Goal: Task Accomplishment & Management: Manage account settings

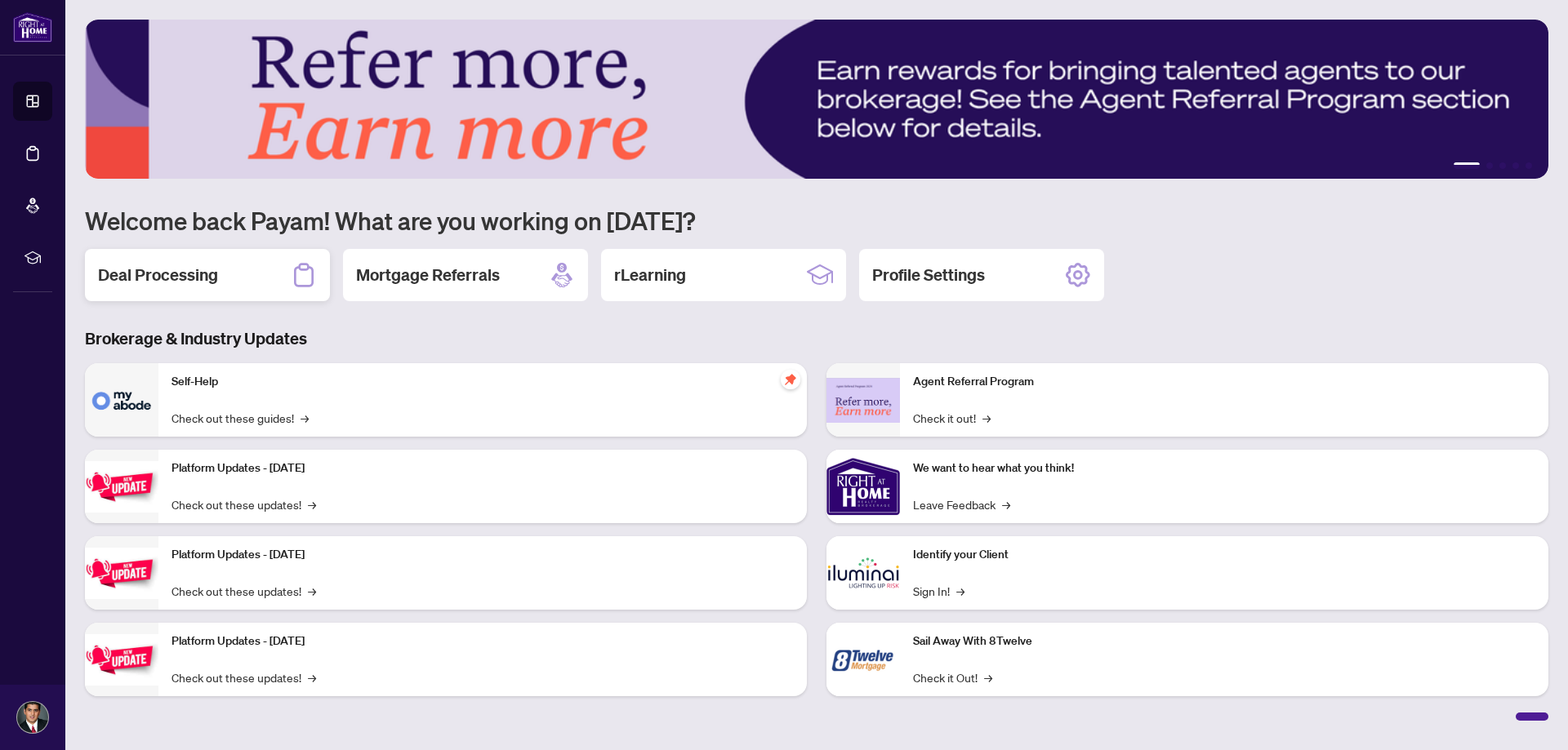
click at [285, 284] on div "Deal Processing" at bounding box center [208, 275] width 245 height 52
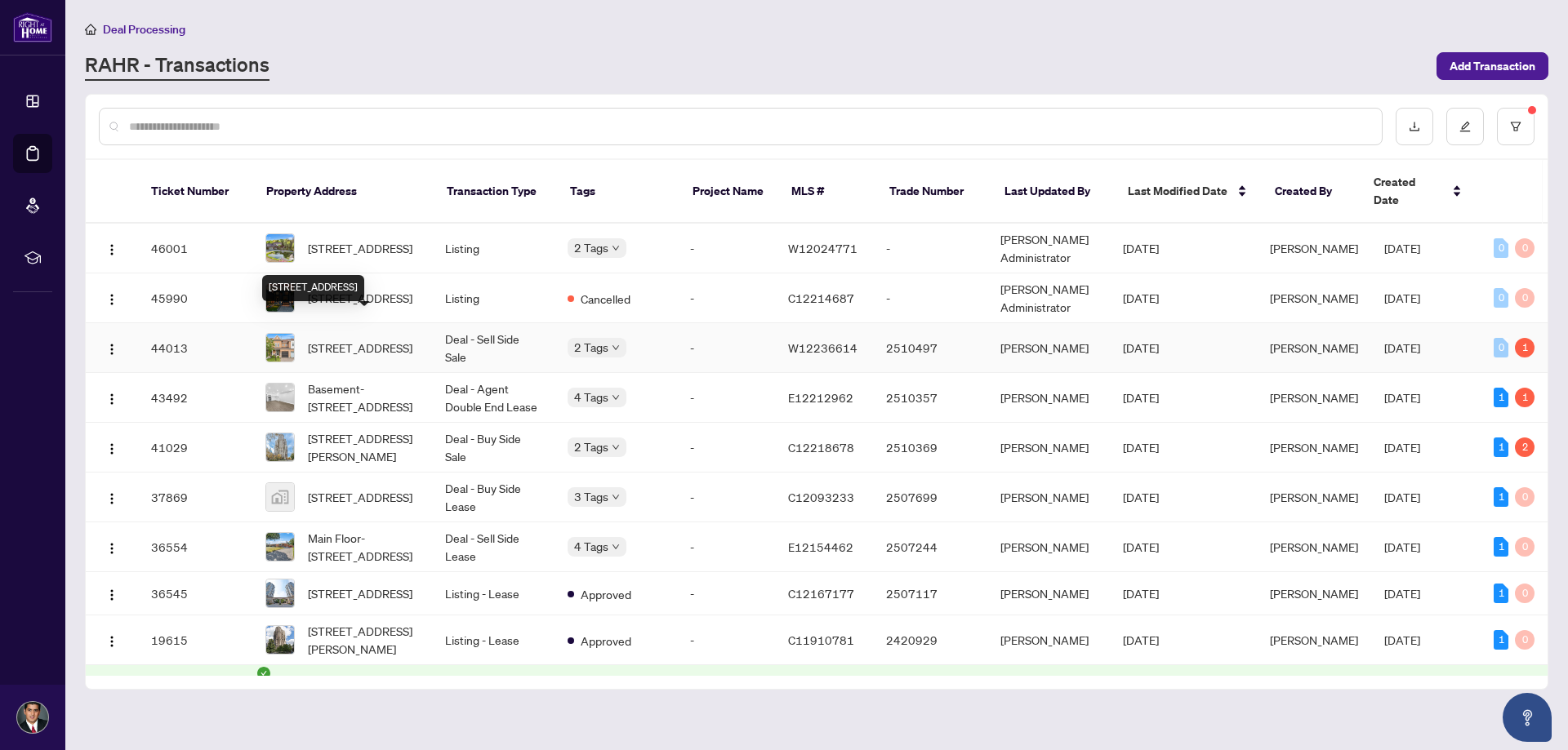
click at [407, 339] on span "[STREET_ADDRESS]" at bounding box center [360, 348] width 105 height 18
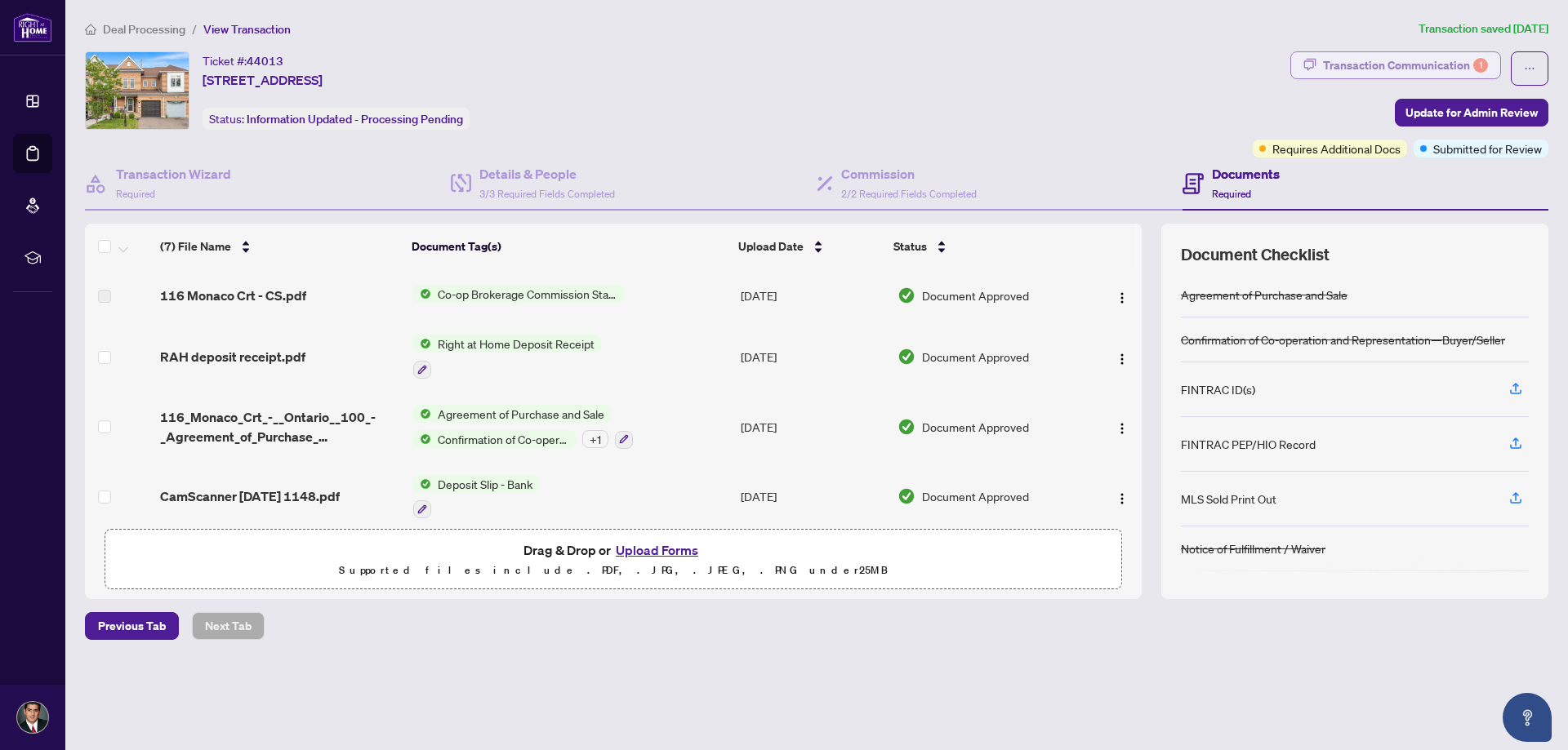
click at [1382, 63] on div "Transaction Communication 1" at bounding box center [1406, 65] width 165 height 26
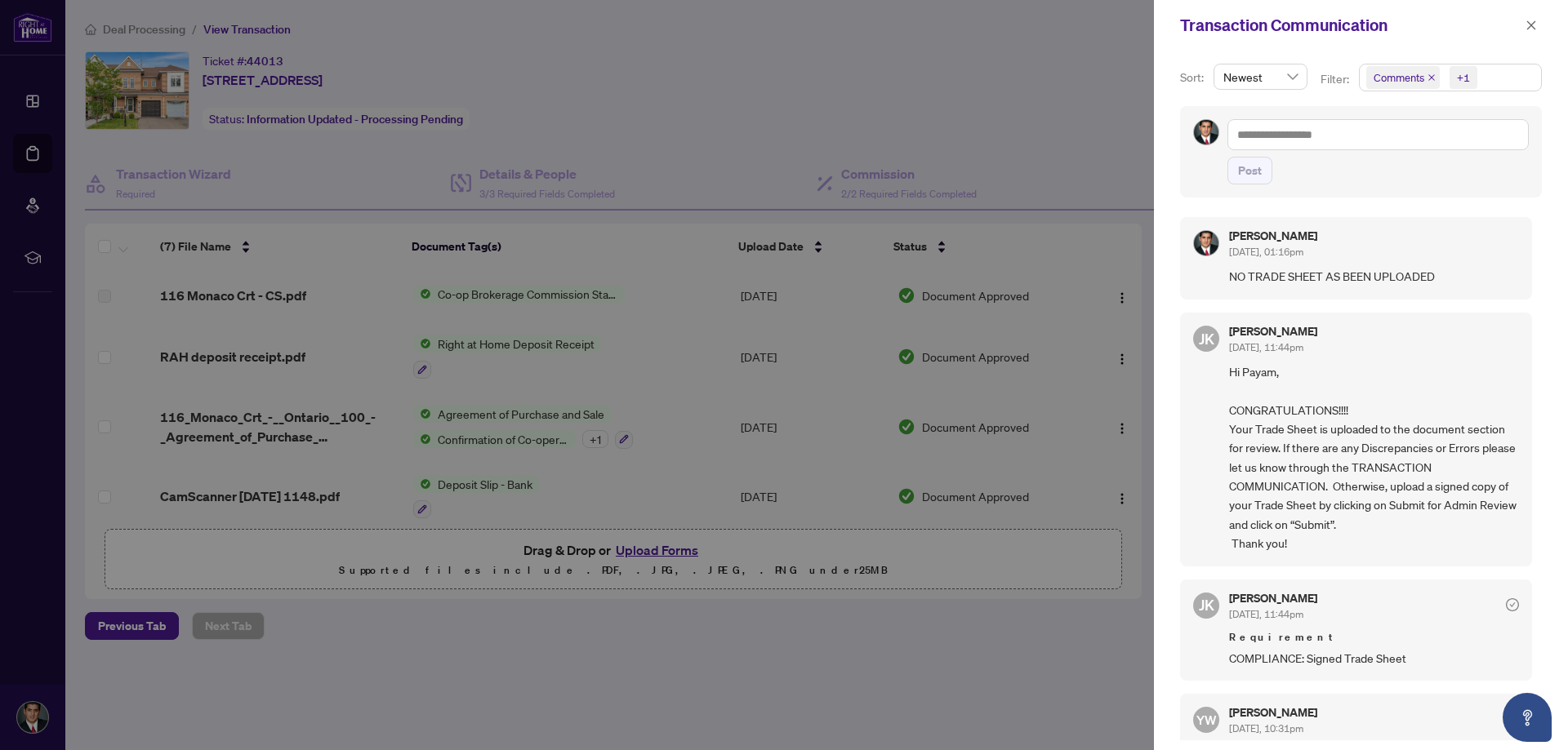
click at [993, 98] on div at bounding box center [784, 375] width 1568 height 750
click at [1535, 26] on icon "close" at bounding box center [1531, 26] width 12 height 12
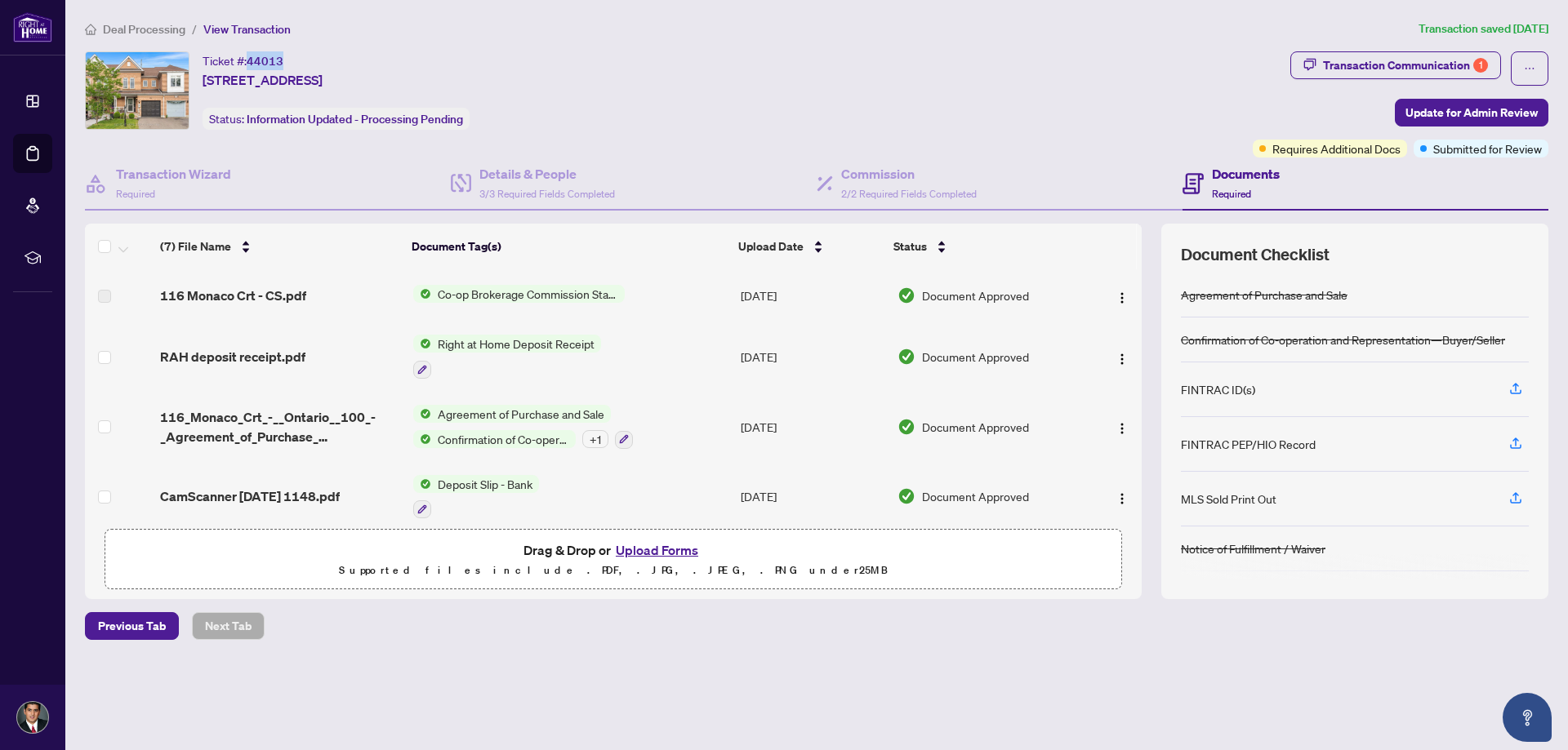
drag, startPoint x: 286, startPoint y: 58, endPoint x: 248, endPoint y: 65, distance: 38.6
click at [248, 65] on div "Ticket #: 44013 [STREET_ADDRESS]" at bounding box center [262, 70] width 120 height 39
copy span "44013"
